Goal: Task Accomplishment & Management: Complete application form

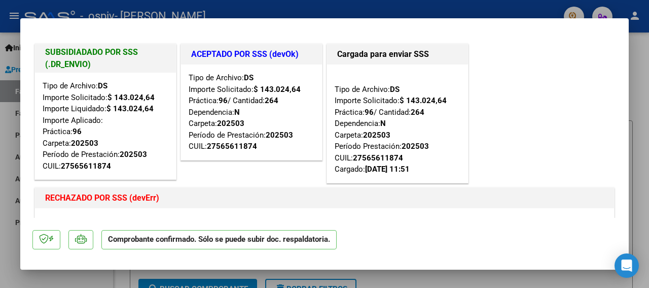
click at [642, 94] on div at bounding box center [324, 144] width 649 height 288
type input "$ 0,00"
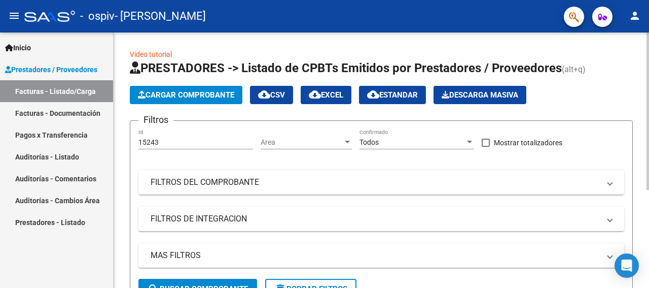
click at [183, 97] on span "Cargar Comprobante" at bounding box center [186, 94] width 96 height 9
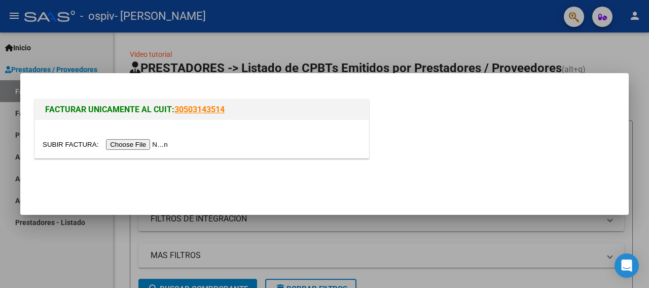
click at [148, 144] on input "file" at bounding box center [107, 144] width 128 height 11
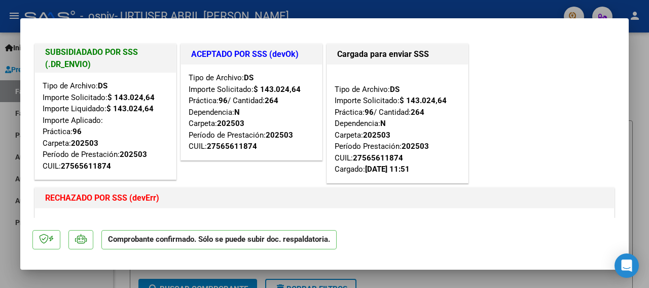
click at [637, 101] on div at bounding box center [324, 144] width 649 height 288
type input "$ 0,00"
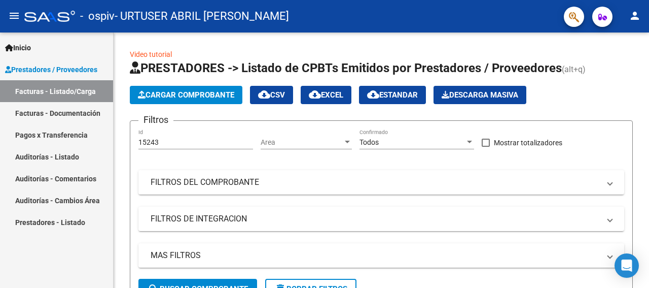
click at [85, 114] on link "Facturas - Documentación" at bounding box center [56, 113] width 113 height 22
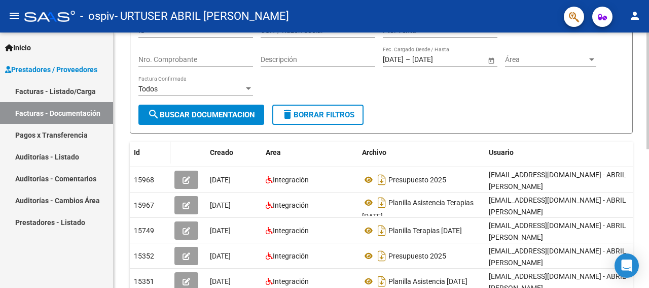
scroll to position [101, 0]
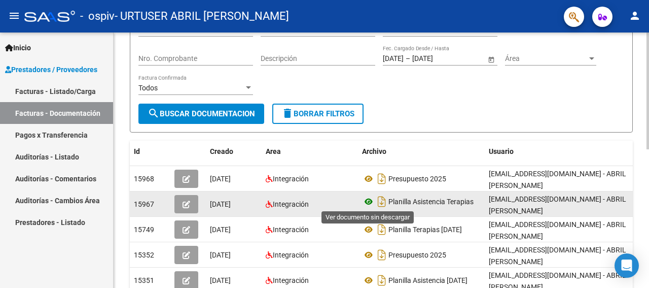
click at [371, 199] on icon at bounding box center [368, 201] width 13 height 12
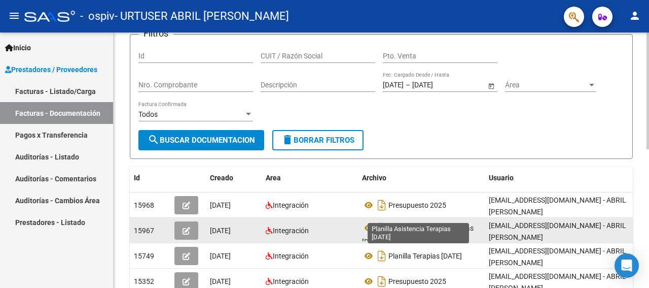
scroll to position [51, 0]
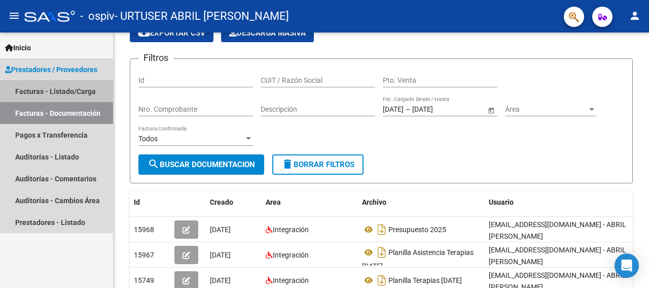
click at [79, 87] on link "Facturas - Listado/Carga" at bounding box center [56, 91] width 113 height 22
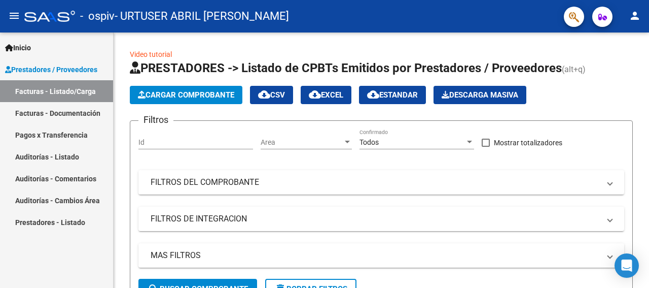
click at [79, 85] on link "Facturas - Listado/Carga" at bounding box center [56, 91] width 113 height 22
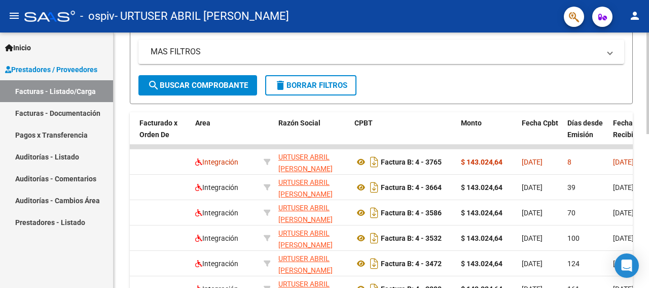
scroll to position [184, 0]
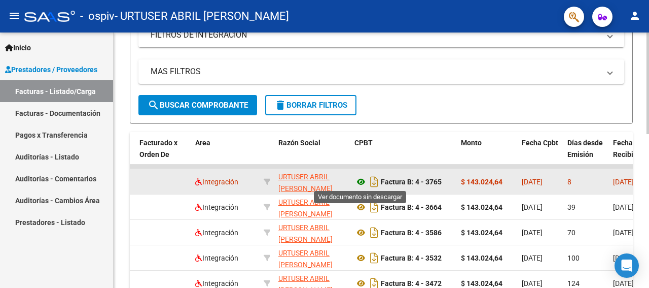
click at [359, 180] on icon at bounding box center [360, 181] width 13 height 12
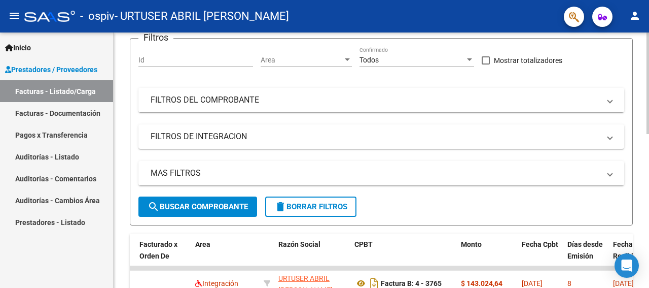
scroll to position [0, 0]
